Goal: Use online tool/utility: Use online tool/utility

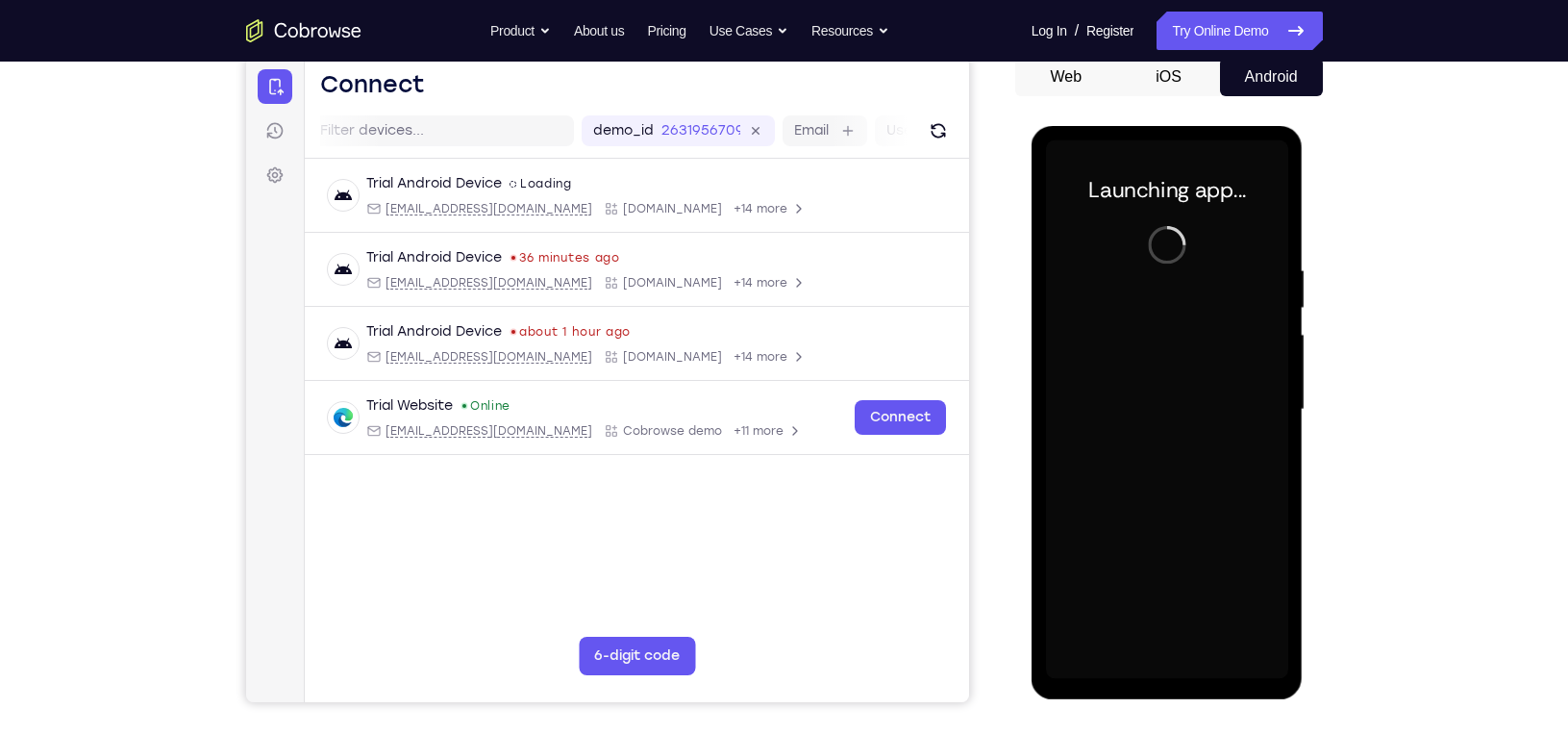
scroll to position [192, 0]
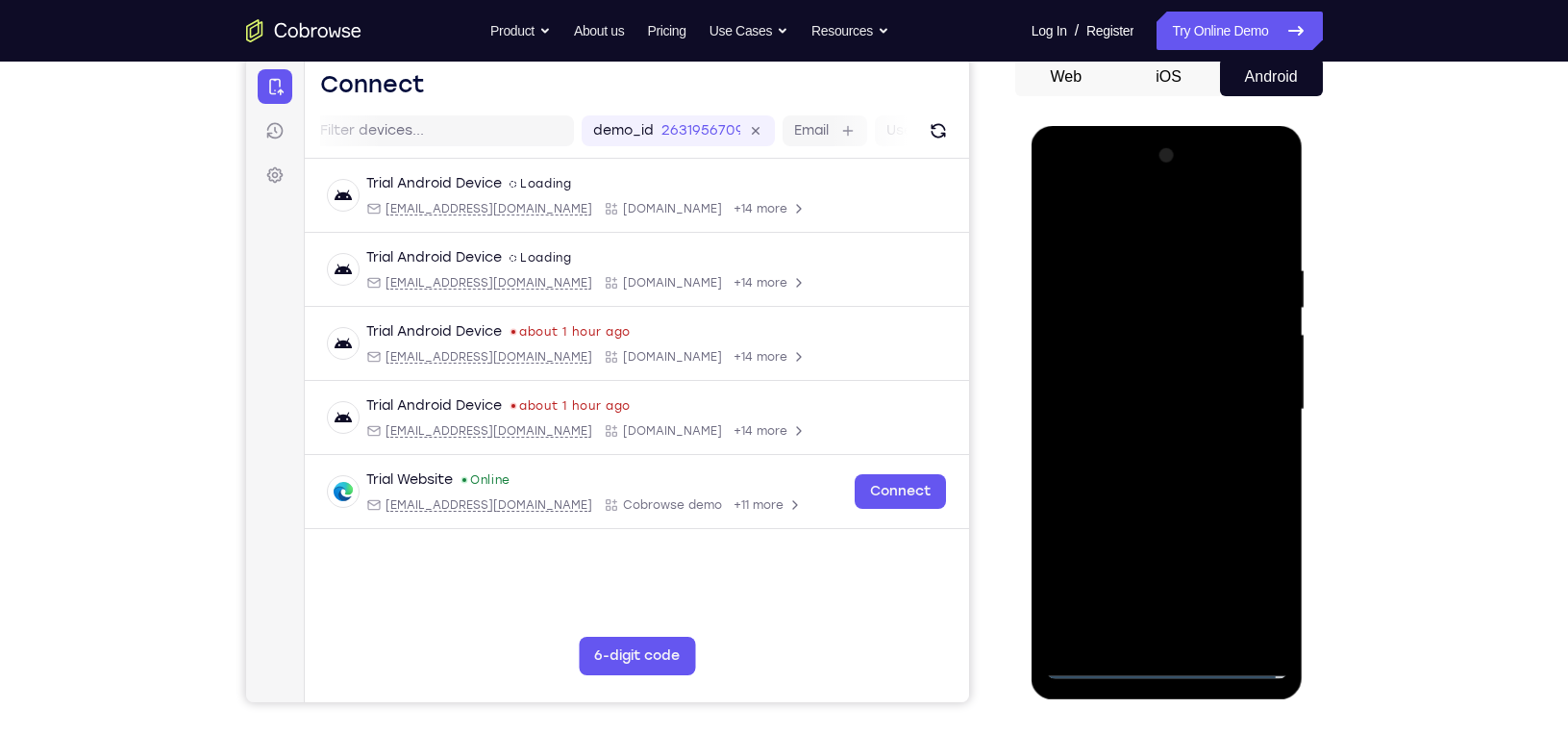
click at [1160, 669] on div at bounding box center [1167, 410] width 242 height 539
click at [1245, 594] on div at bounding box center [1167, 410] width 242 height 539
click at [1132, 206] on div at bounding box center [1167, 410] width 242 height 539
click at [1245, 387] on div at bounding box center [1167, 410] width 242 height 539
click at [1153, 440] on div at bounding box center [1167, 410] width 242 height 539
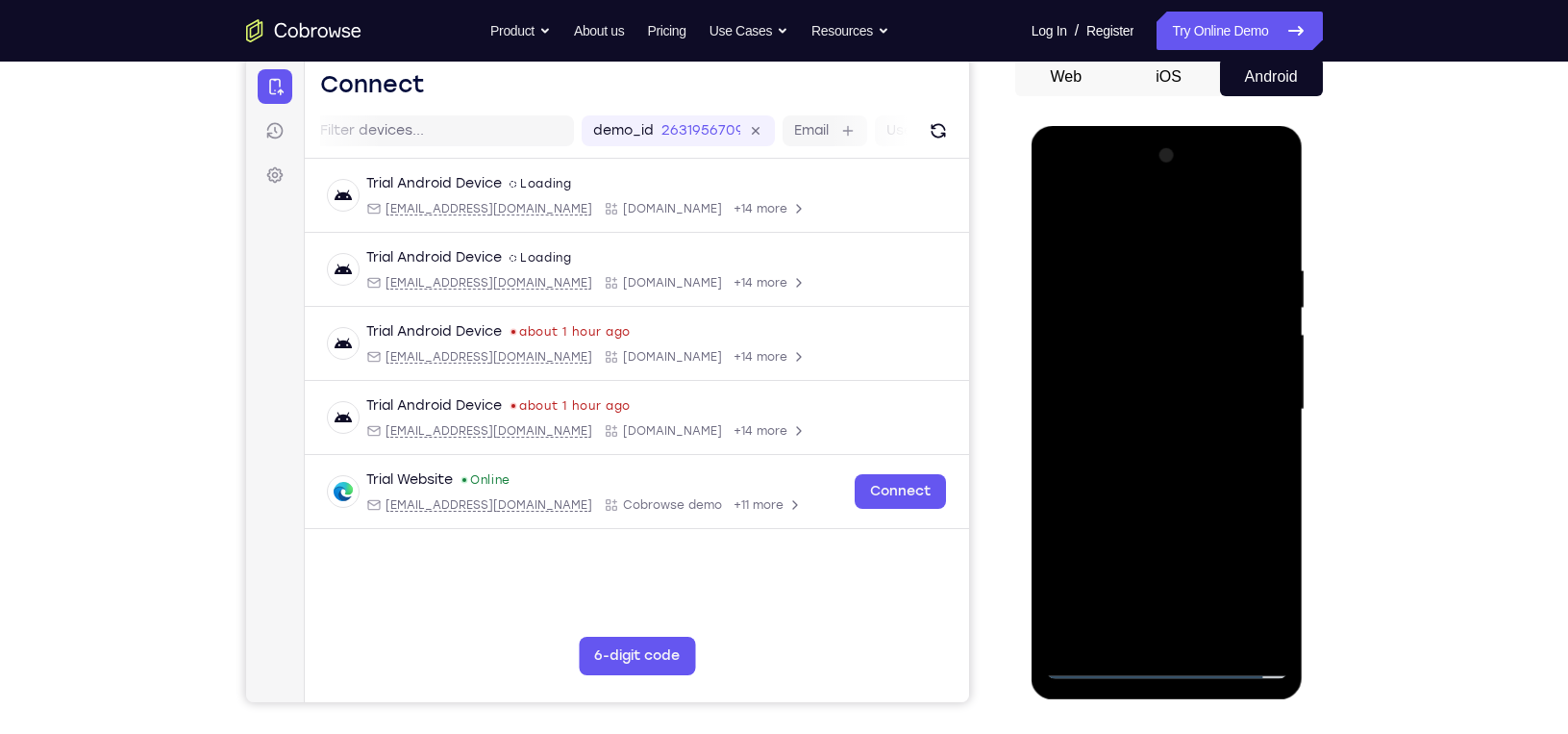
click at [1150, 395] on div at bounding box center [1167, 410] width 242 height 539
click at [1155, 403] on div at bounding box center [1167, 410] width 242 height 539
click at [1154, 470] on div at bounding box center [1167, 410] width 242 height 539
click at [1190, 497] on div at bounding box center [1167, 410] width 242 height 539
click at [1214, 632] on div at bounding box center [1167, 410] width 242 height 539
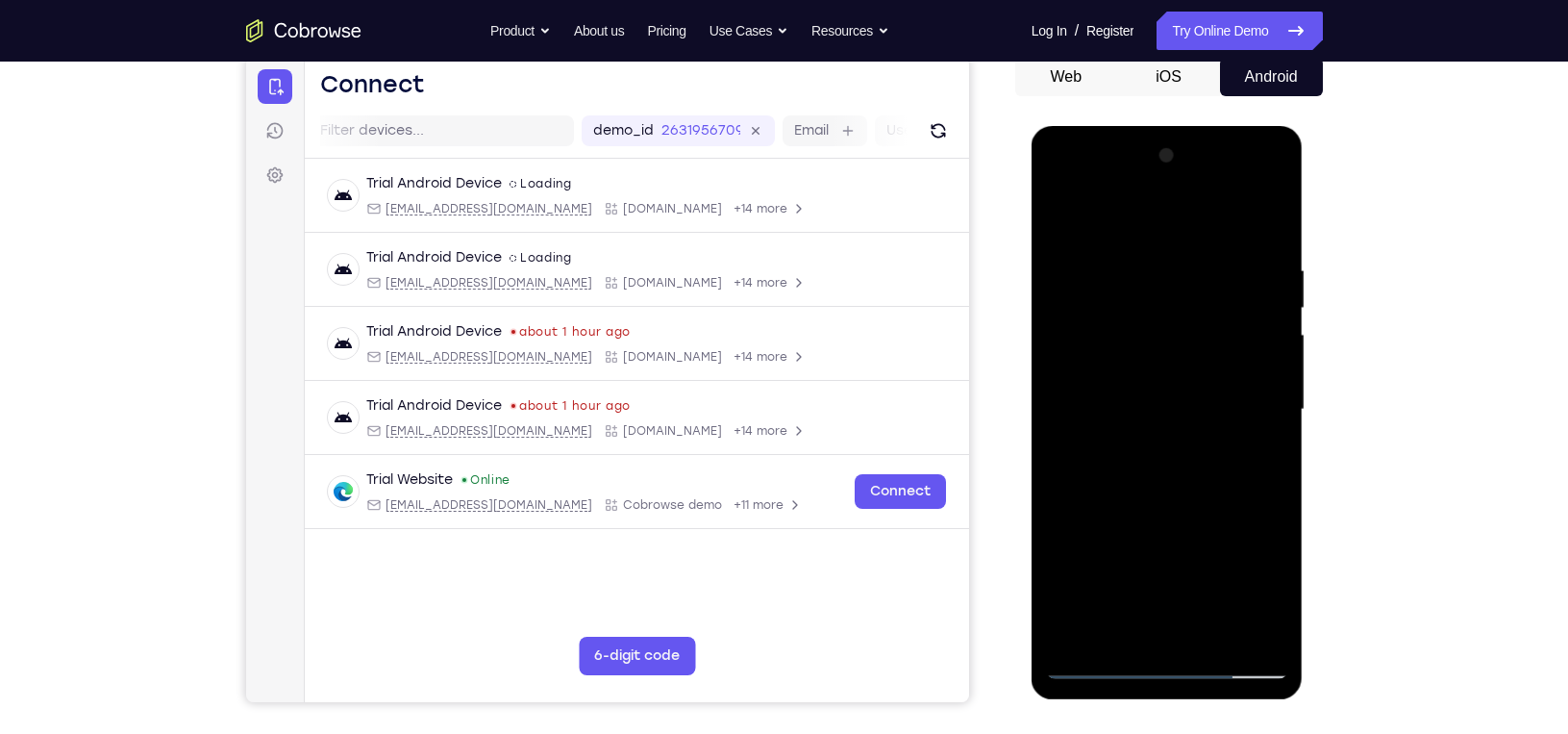
click at [1177, 485] on div at bounding box center [1167, 410] width 242 height 539
click at [1244, 442] on div at bounding box center [1167, 410] width 242 height 539
click at [1156, 354] on div at bounding box center [1167, 410] width 242 height 539
click at [1152, 506] on div at bounding box center [1167, 410] width 242 height 539
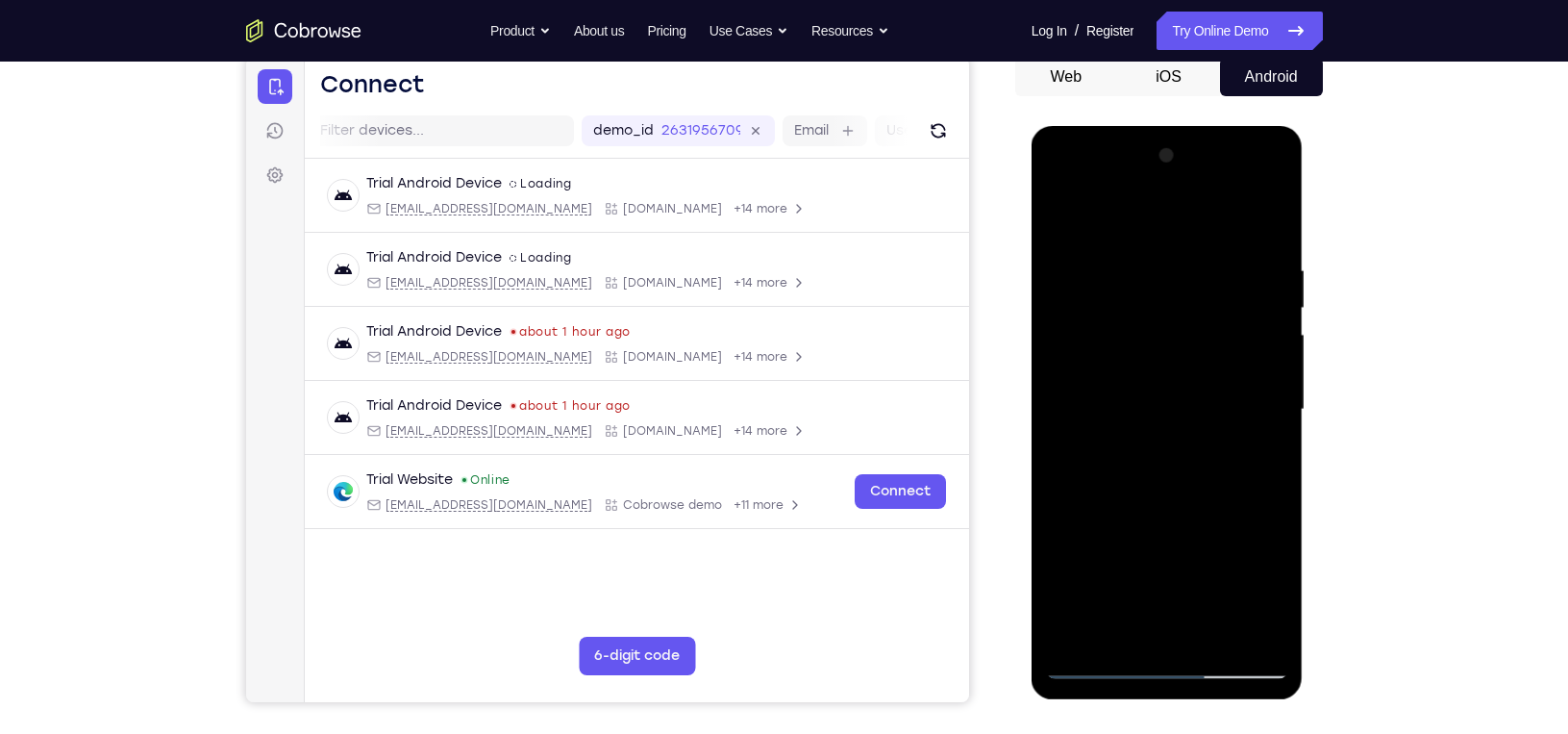
click at [1152, 506] on div at bounding box center [1167, 410] width 242 height 539
click at [1089, 599] on div at bounding box center [1167, 410] width 242 height 539
click at [1148, 591] on div at bounding box center [1167, 410] width 242 height 539
click at [1104, 669] on div at bounding box center [1167, 410] width 242 height 539
click at [1058, 224] on div at bounding box center [1167, 410] width 242 height 539
